Goal: Transaction & Acquisition: Book appointment/travel/reservation

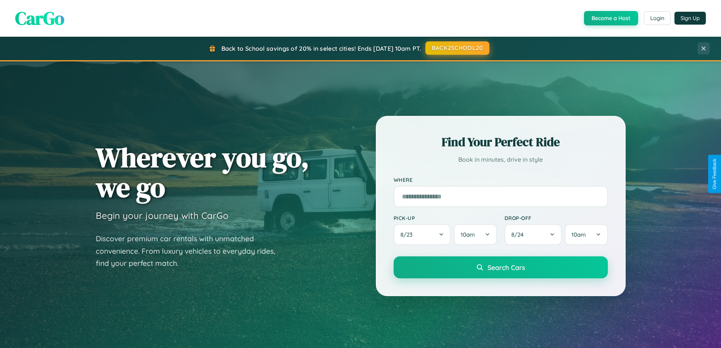
click at [457, 48] on button "BACK2SCHOOL20" at bounding box center [457, 48] width 64 height 14
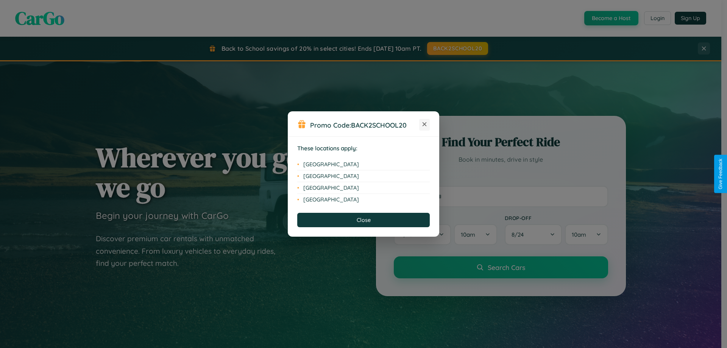
click at [424, 125] on icon at bounding box center [424, 124] width 4 height 4
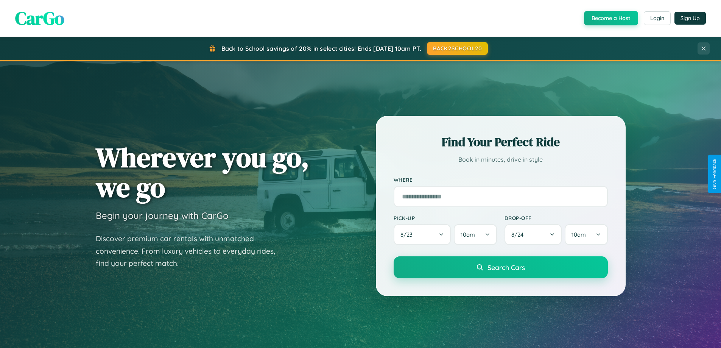
scroll to position [326, 0]
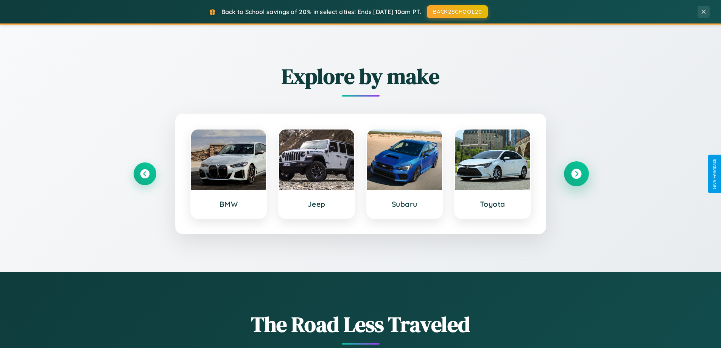
click at [576, 174] on icon at bounding box center [576, 174] width 10 height 10
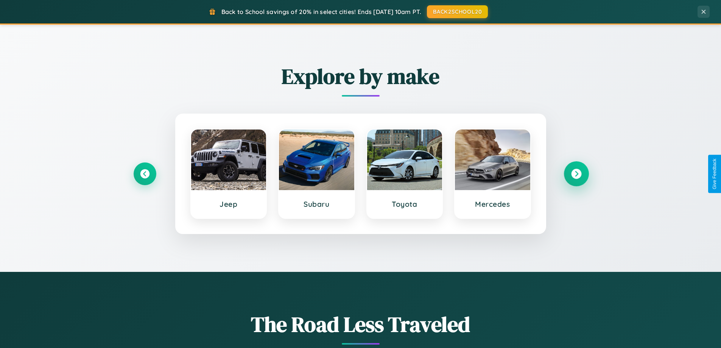
click at [576, 174] on icon at bounding box center [576, 174] width 10 height 10
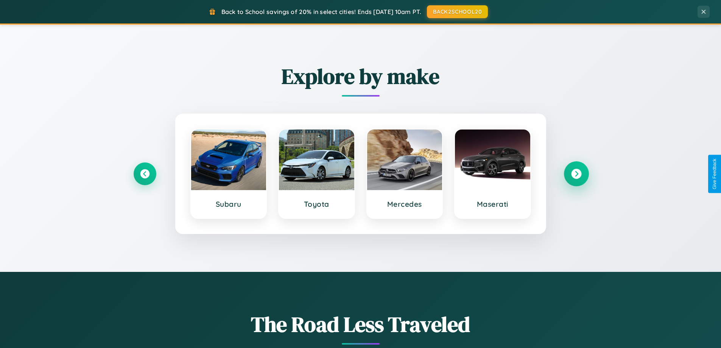
scroll to position [0, 0]
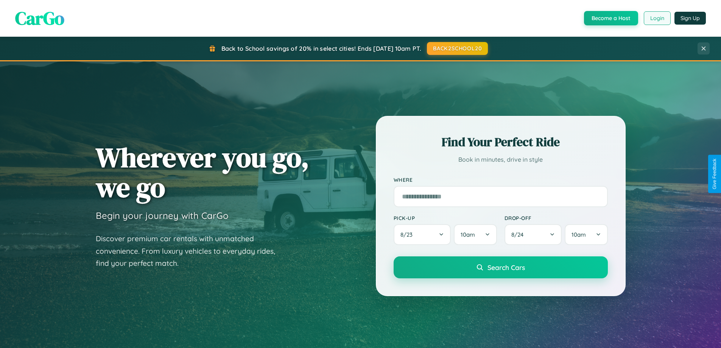
click at [657, 18] on button "Login" at bounding box center [657, 18] width 27 height 14
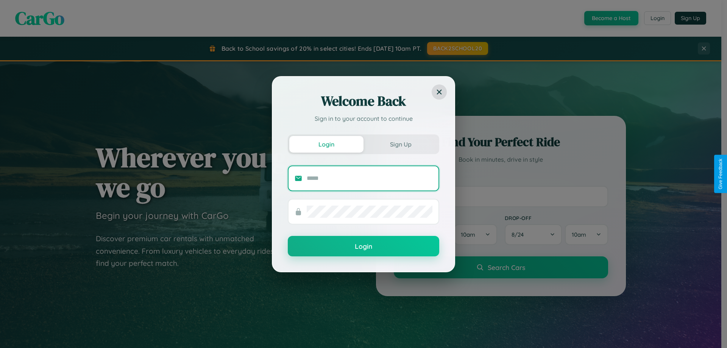
click at [369, 178] on input "text" at bounding box center [370, 178] width 126 height 12
type input "**********"
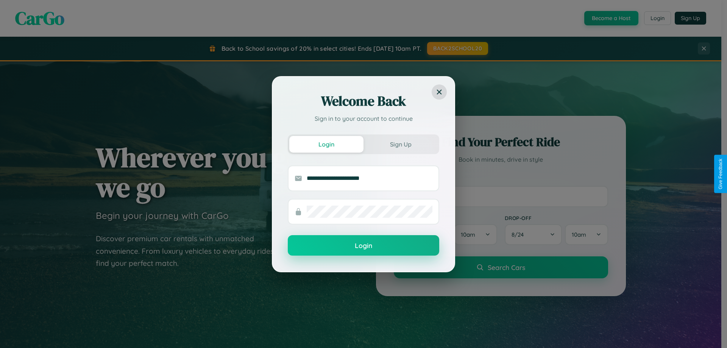
click at [363, 245] on button "Login" at bounding box center [363, 245] width 151 height 20
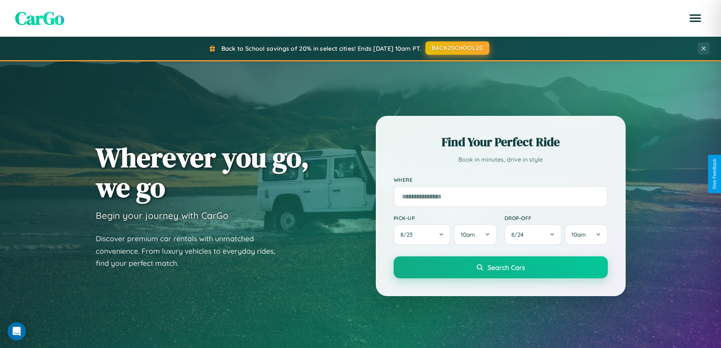
click at [457, 48] on button "BACK2SCHOOL20" at bounding box center [457, 48] width 64 height 14
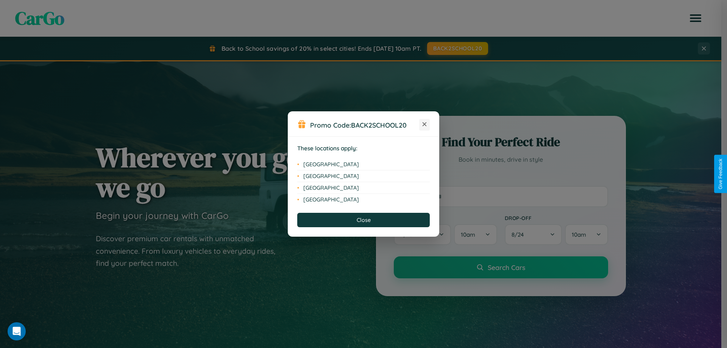
click at [424, 125] on icon at bounding box center [424, 124] width 4 height 4
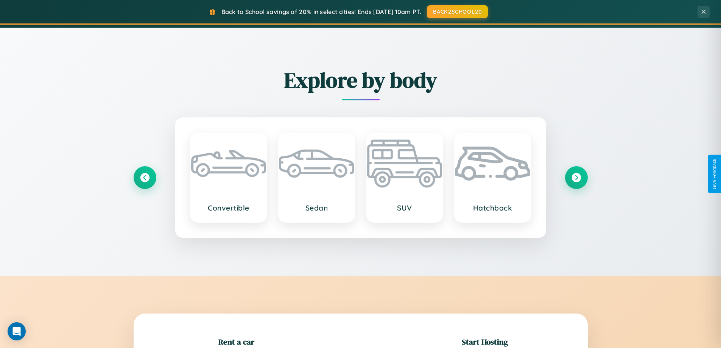
scroll to position [887, 0]
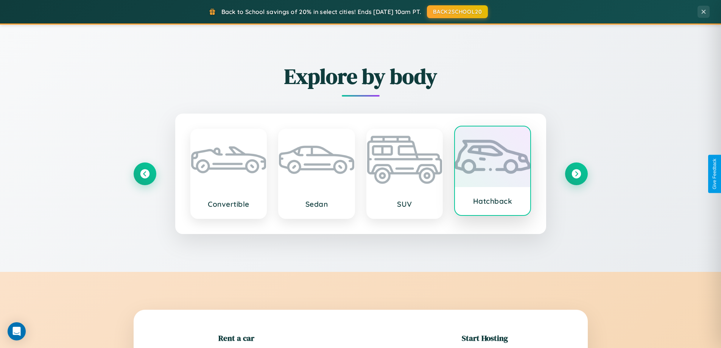
click at [492, 172] on div at bounding box center [492, 156] width 75 height 61
